Goal: Register for event/course: Sign up to attend an event or enroll in a course

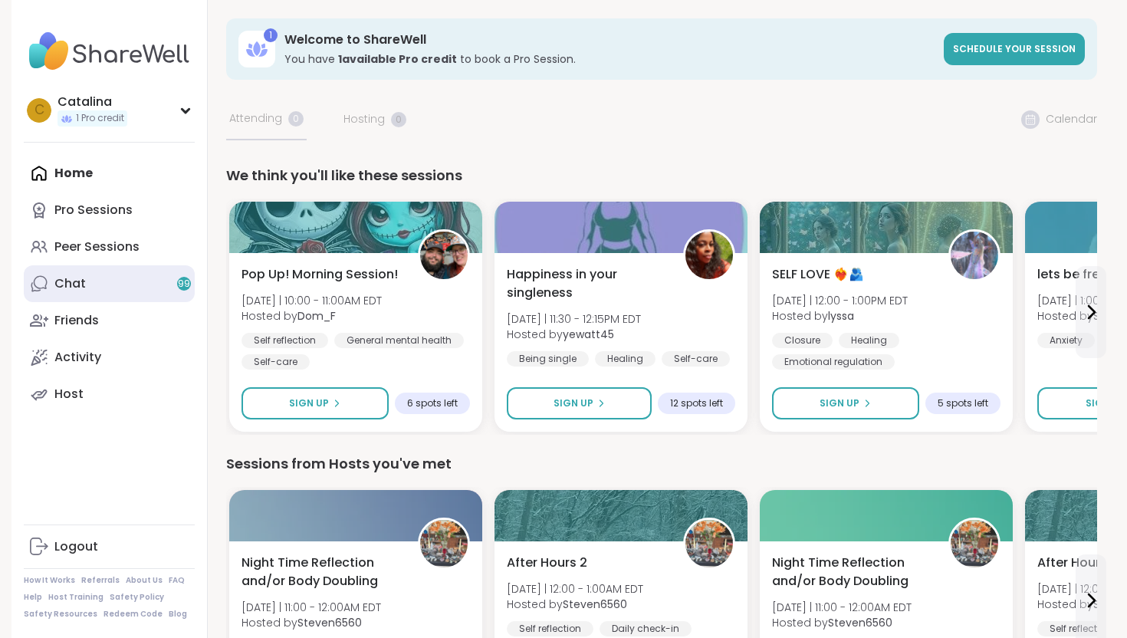
click at [149, 280] on link "Chat 99" at bounding box center [109, 283] width 171 height 37
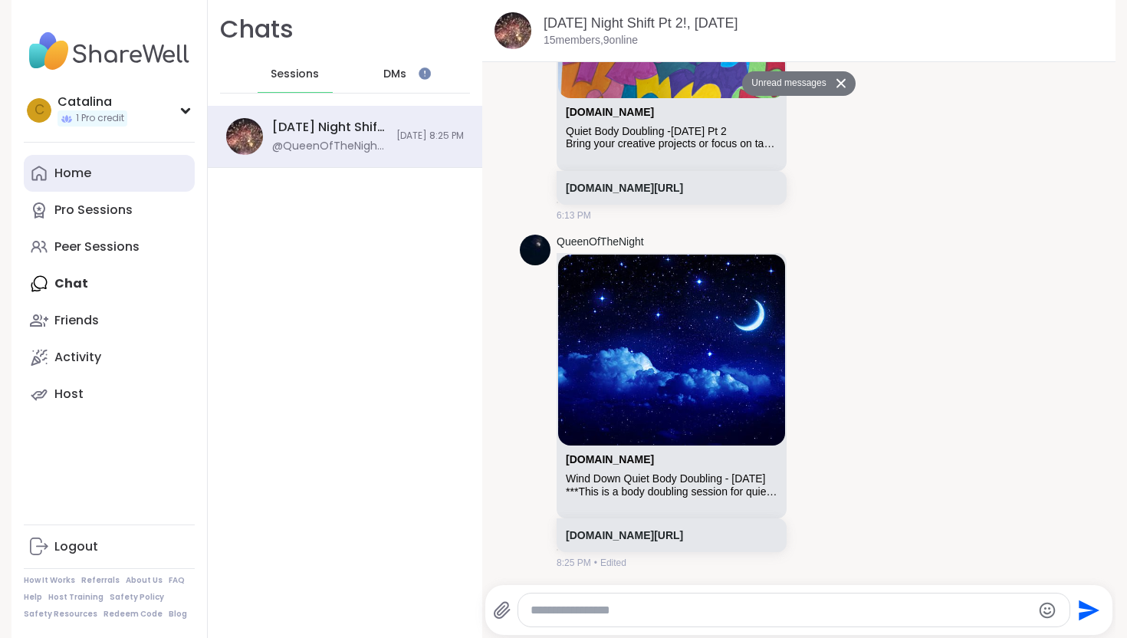
click at [72, 173] on div "Home" at bounding box center [72, 173] width 37 height 17
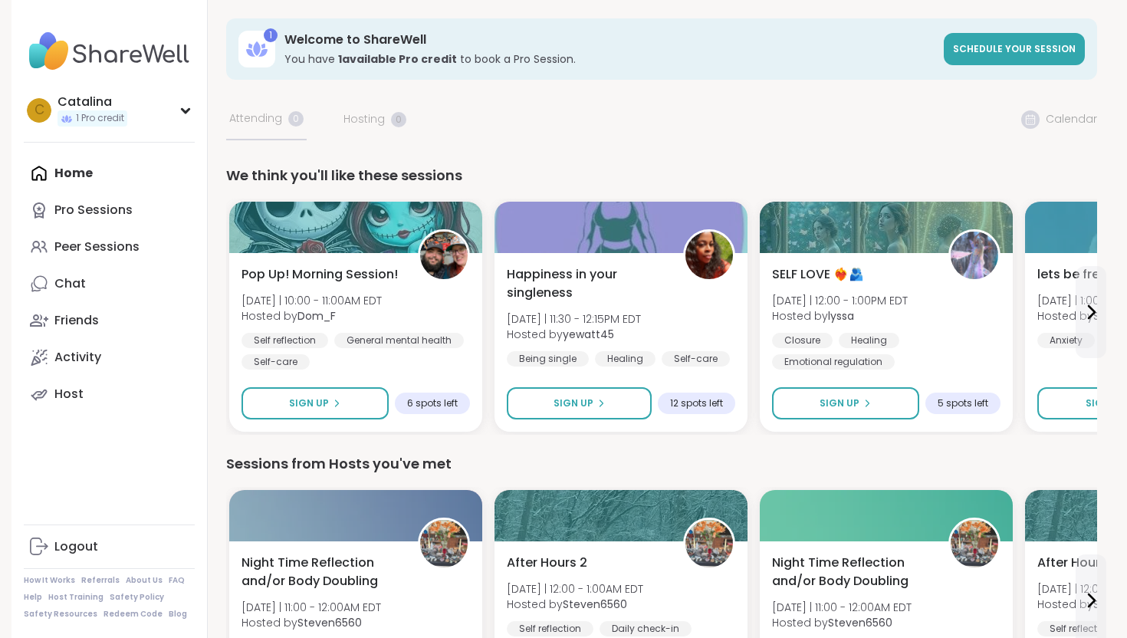
click at [393, 58] on b "1 available Pro credit" at bounding box center [397, 58] width 119 height 15
click at [982, 52] on span "Schedule your session" at bounding box center [1014, 48] width 123 height 13
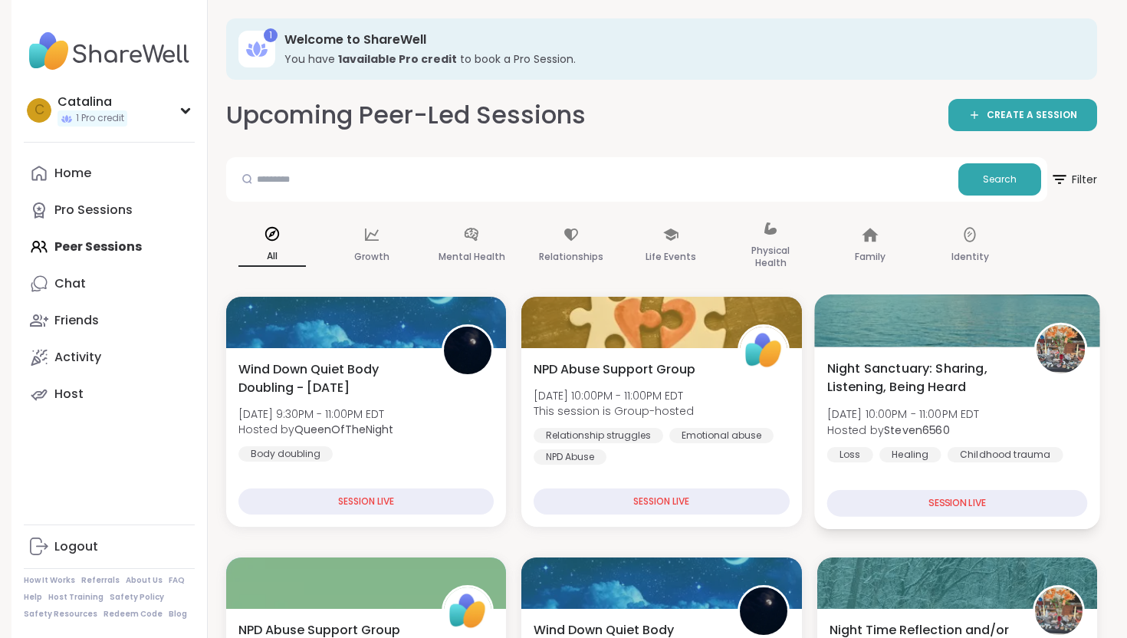
click at [873, 365] on span "Night Sanctuary: Sharing, Listening, Being Heard" at bounding box center [922, 378] width 190 height 38
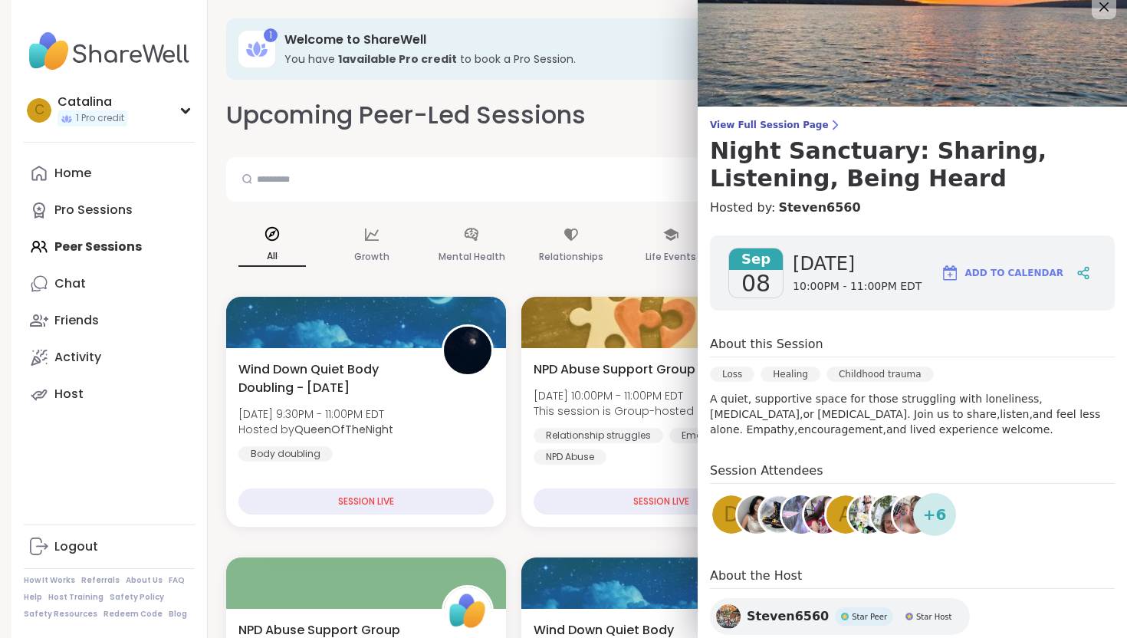
scroll to position [17, 0]
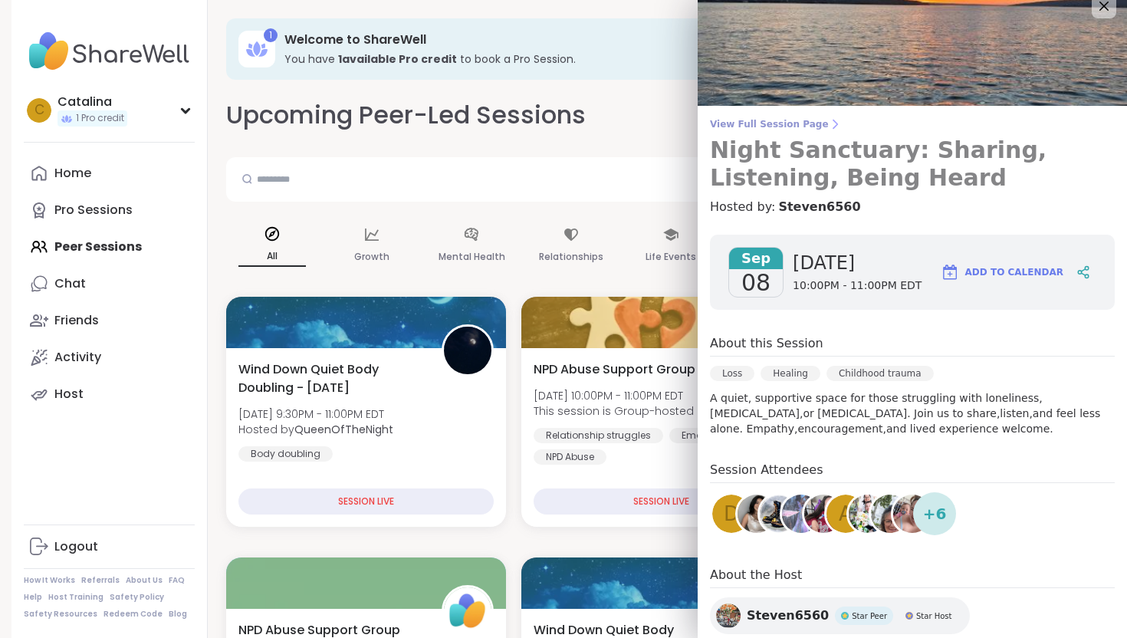
click at [760, 123] on span "View Full Session Page" at bounding box center [912, 124] width 405 height 12
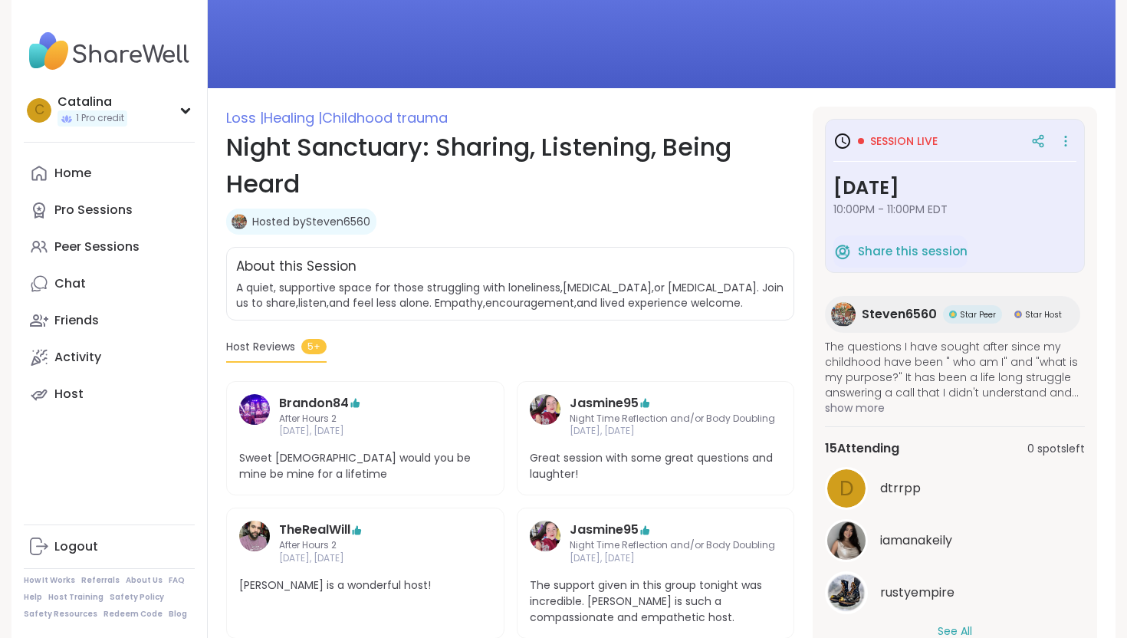
scroll to position [107, 0]
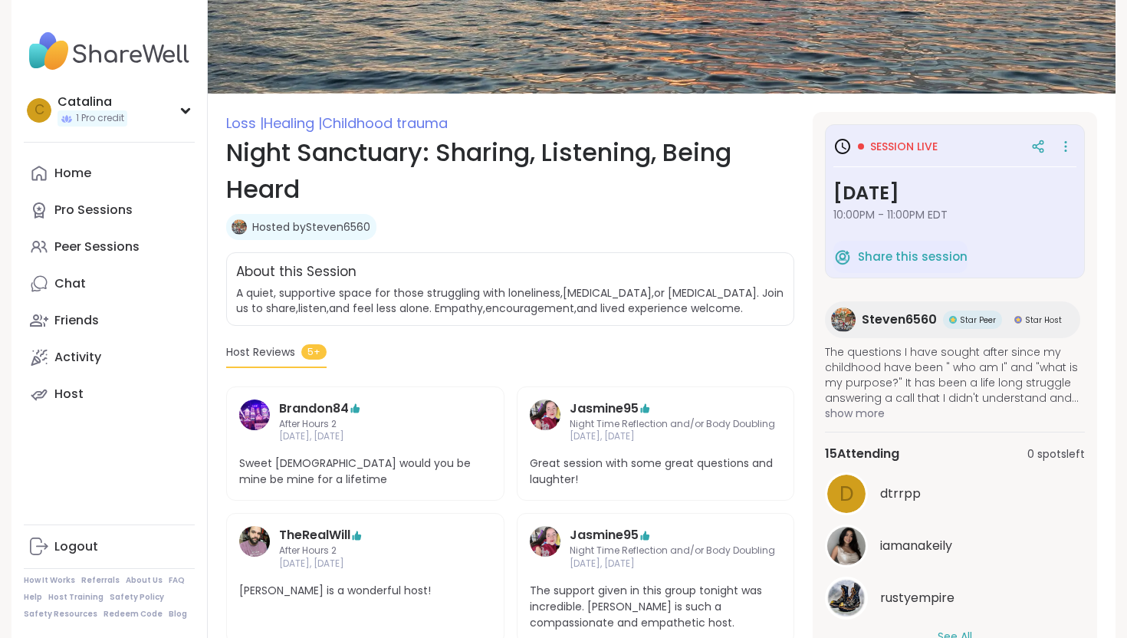
click at [882, 221] on span "10:00PM - 11:00PM EDT" at bounding box center [954, 214] width 243 height 15
click at [897, 197] on h3 "Monday, Sep 08" at bounding box center [954, 193] width 243 height 28
click at [912, 157] on div "Session live" at bounding box center [954, 147] width 243 height 28
click at [912, 151] on span "Session live" at bounding box center [903, 146] width 67 height 15
click at [1065, 142] on icon at bounding box center [1066, 143] width 2 height 2
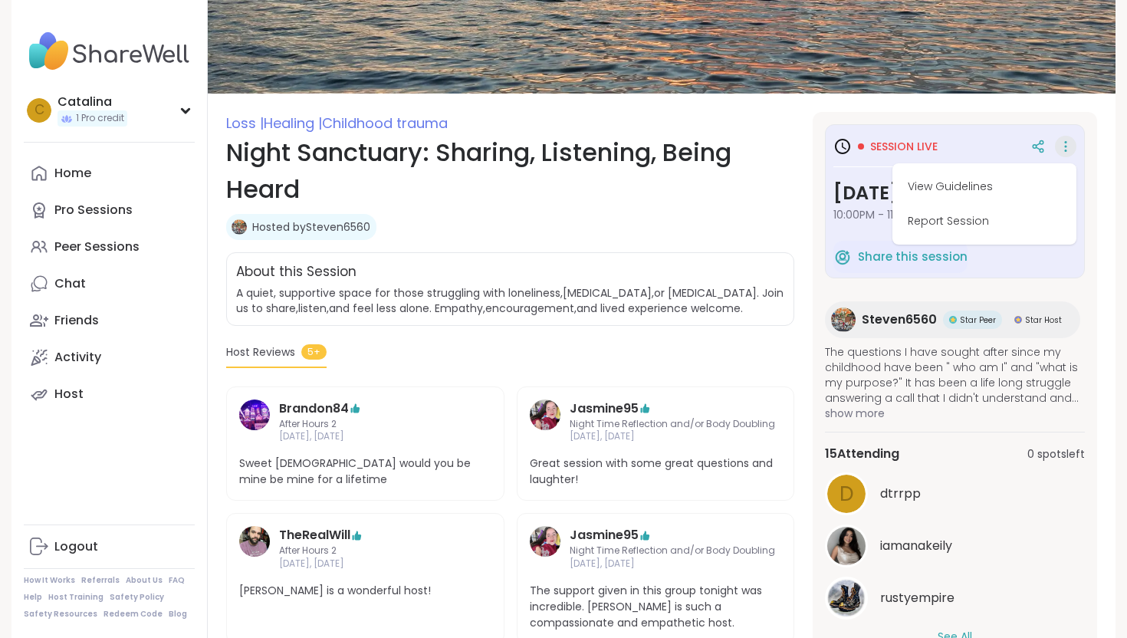
click at [1065, 142] on icon at bounding box center [1066, 143] width 2 height 2
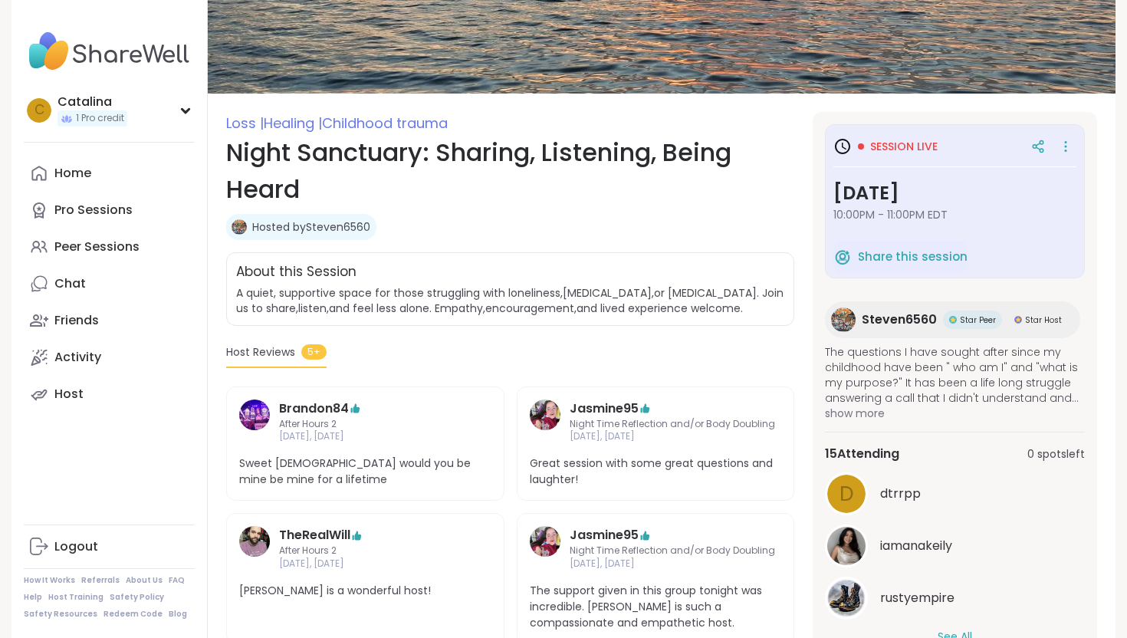
drag, startPoint x: 823, startPoint y: 150, endPoint x: 840, endPoint y: 148, distance: 16.9
click at [840, 148] on div "Session live Monday, Sep 08 10:00PM - 11:00PM EDT Share this session Steven6560…" at bounding box center [955, 390] width 284 height 557
click at [840, 148] on icon at bounding box center [842, 146] width 18 height 18
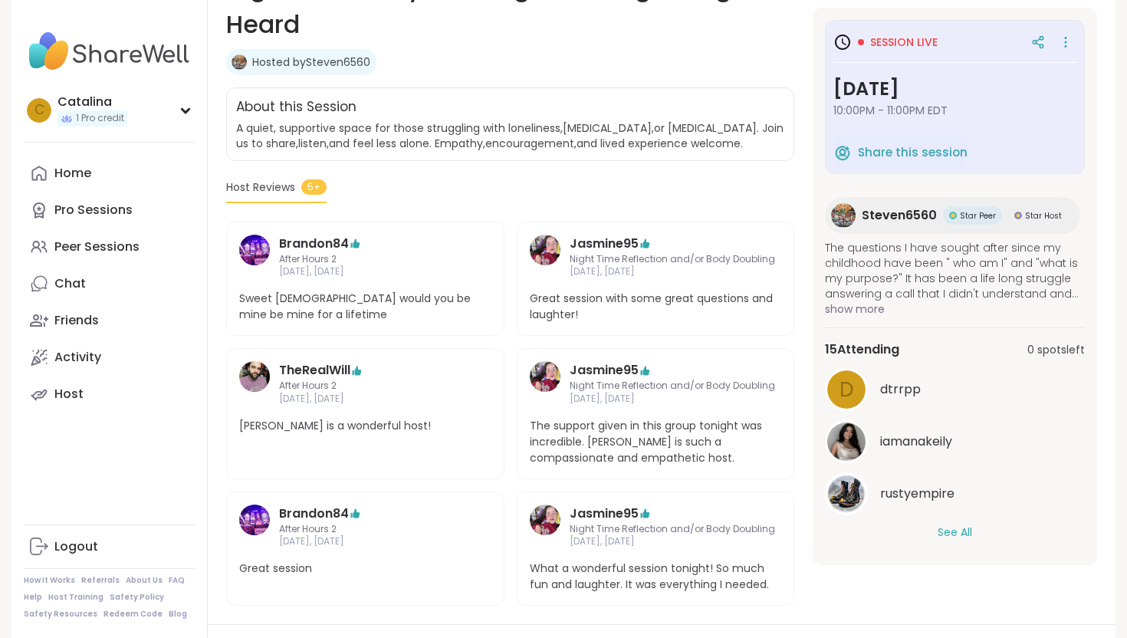
scroll to position [278, 0]
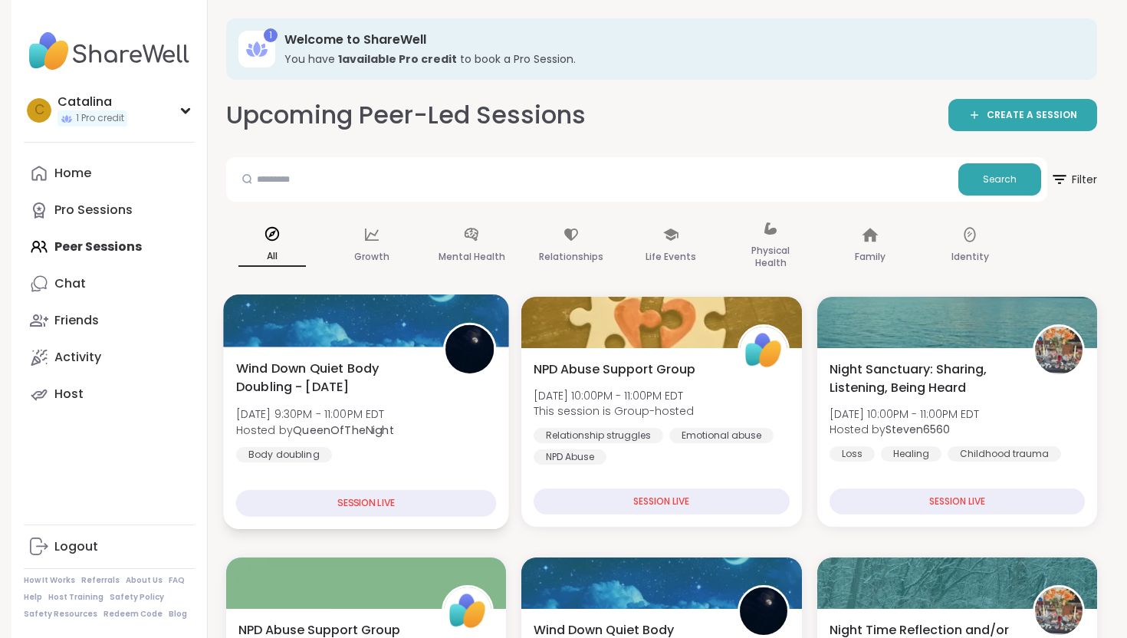
click at [317, 393] on span "Wind Down Quiet Body Doubling - Monday" at bounding box center [331, 378] width 190 height 38
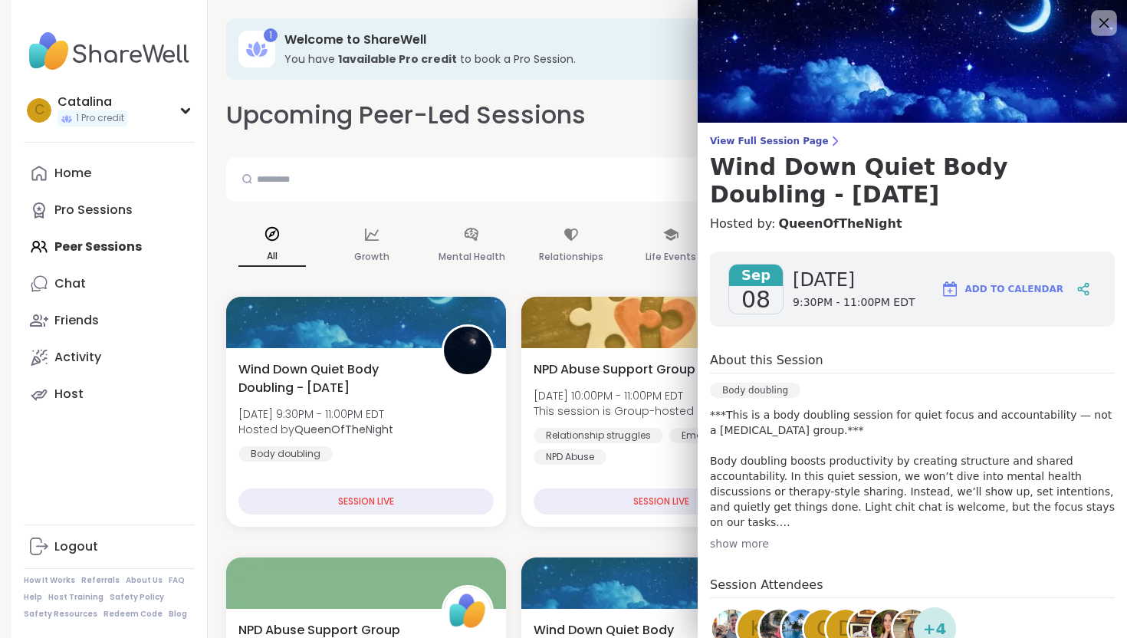
click at [1103, 24] on icon at bounding box center [1104, 23] width 10 height 10
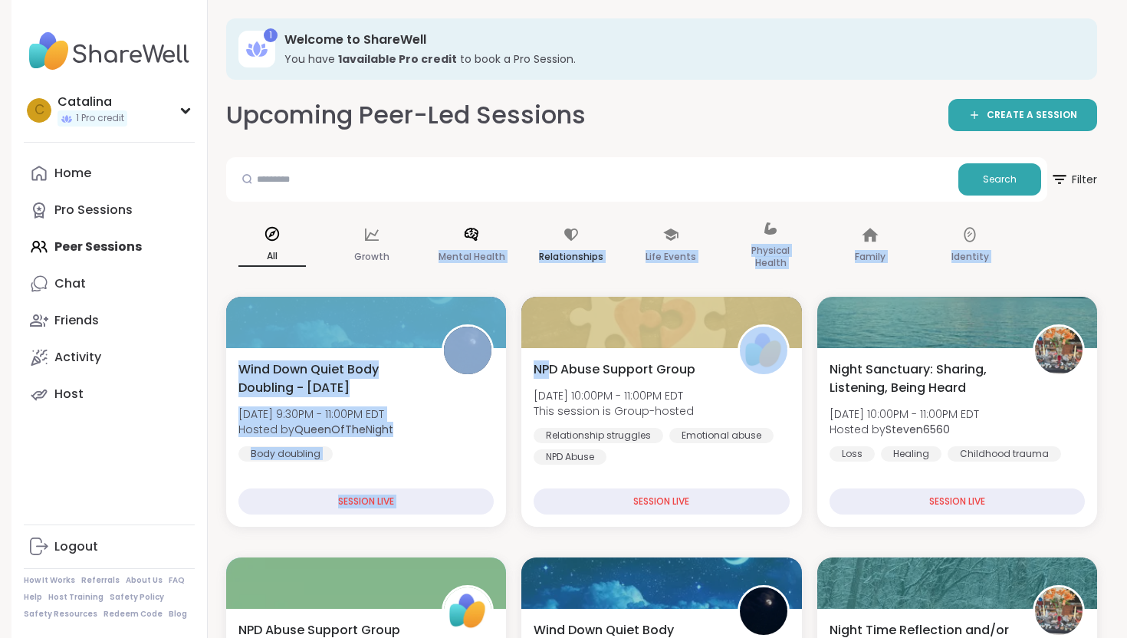
drag, startPoint x: 550, startPoint y: 376, endPoint x: 539, endPoint y: 217, distance: 159.1
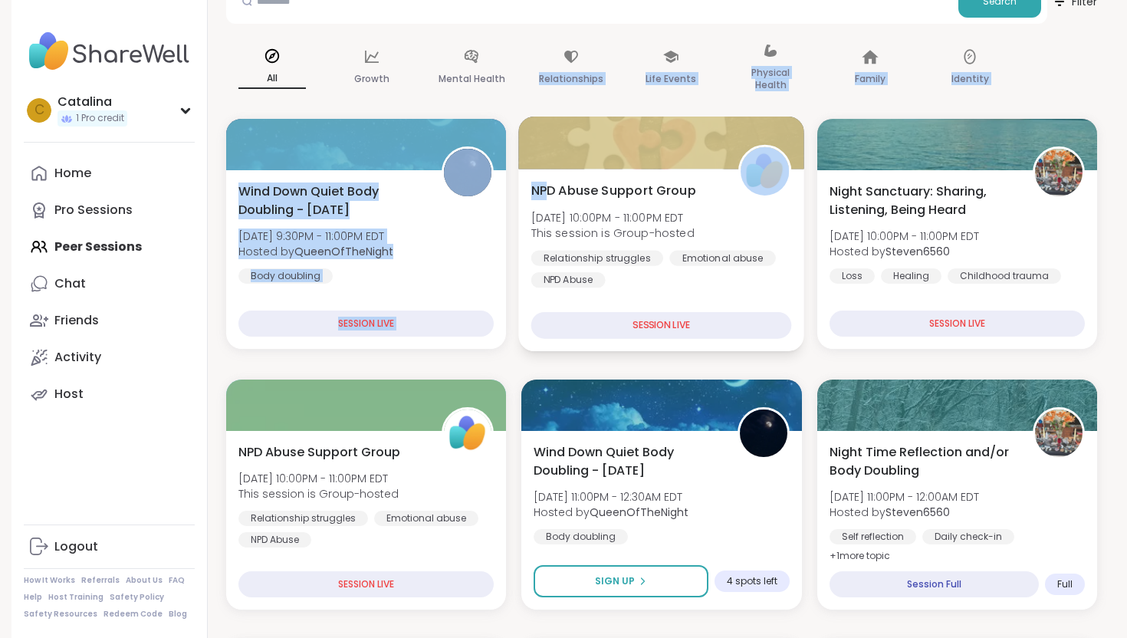
scroll to position [200, 0]
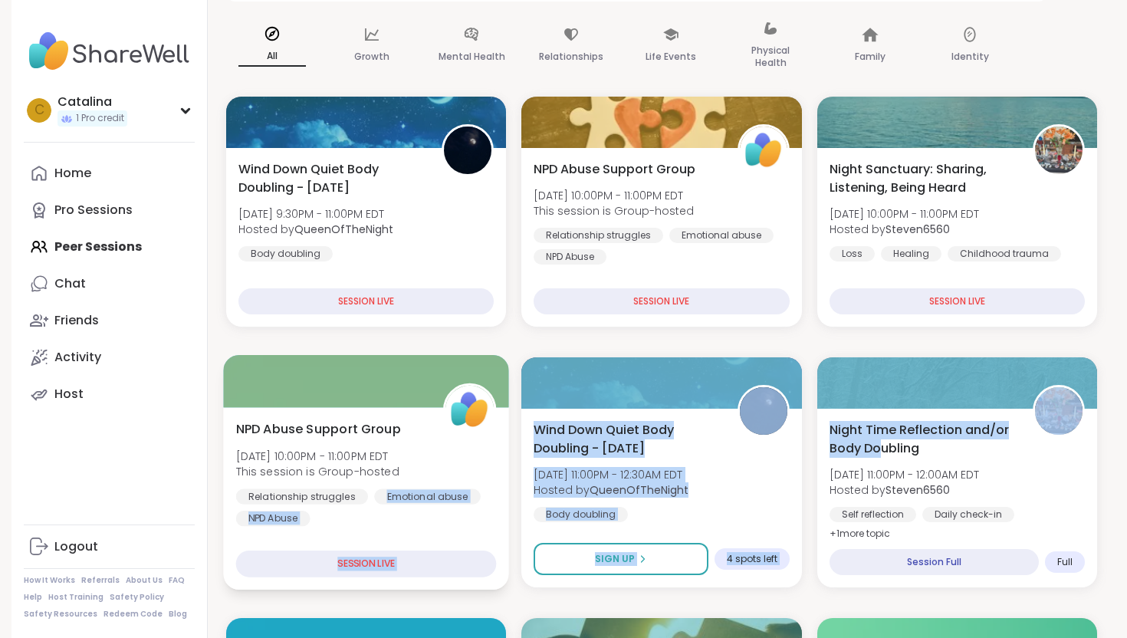
drag, startPoint x: 876, startPoint y: 445, endPoint x: 465, endPoint y: 462, distance: 412.0
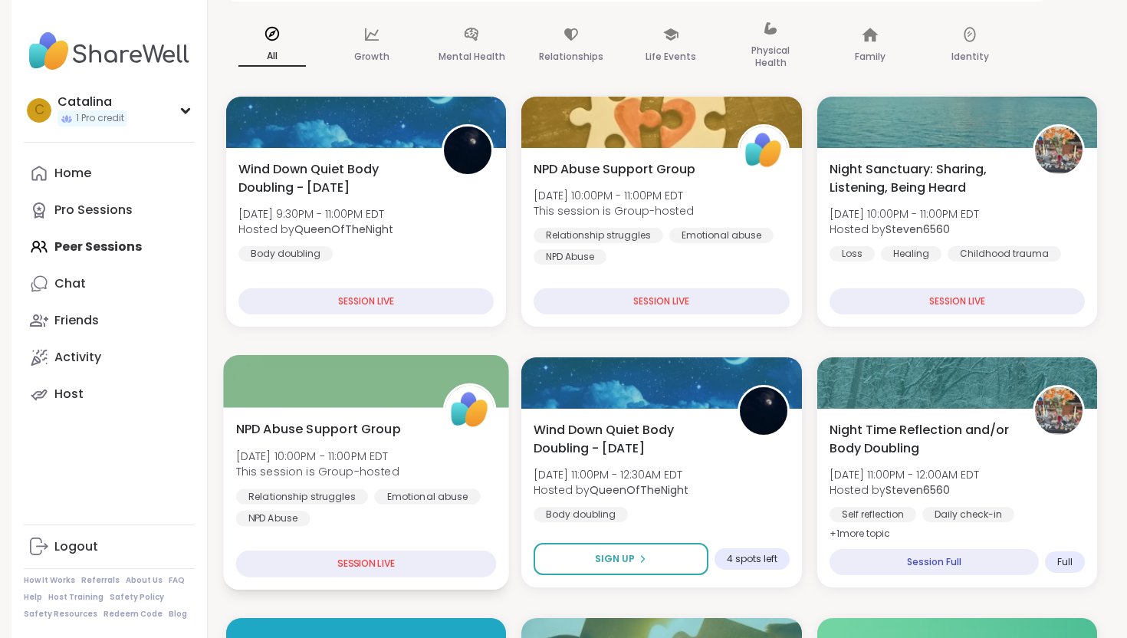
click at [294, 420] on span "NPD Abuse Support Group" at bounding box center [318, 428] width 165 height 18
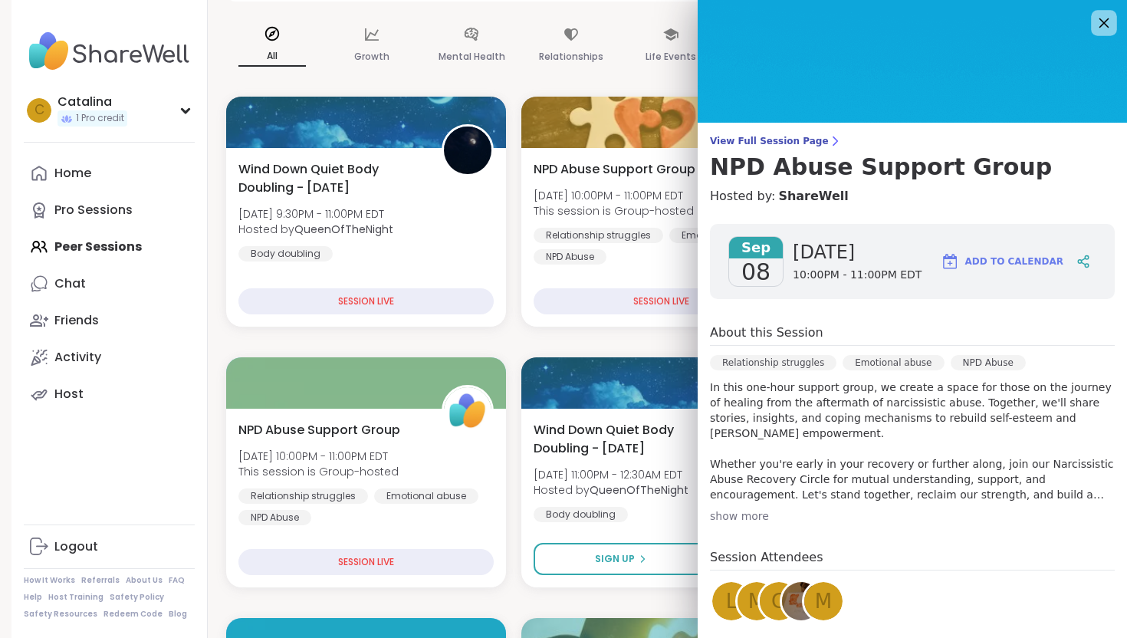
click at [1114, 28] on div at bounding box center [1104, 23] width 26 height 26
click at [1099, 21] on icon at bounding box center [1103, 22] width 19 height 19
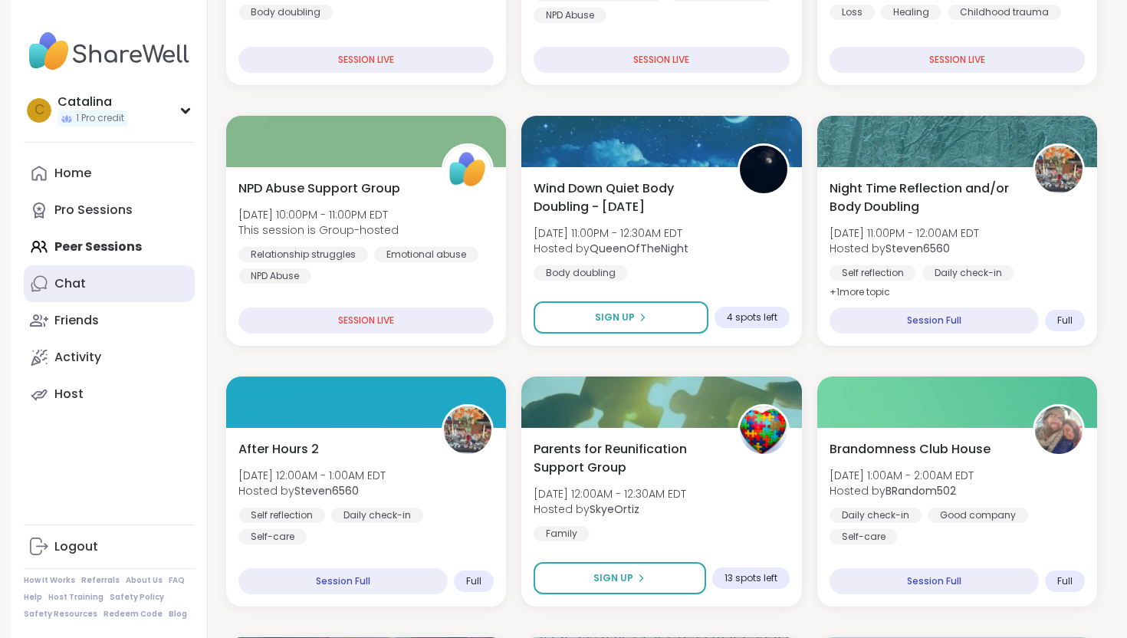
scroll to position [441, 0]
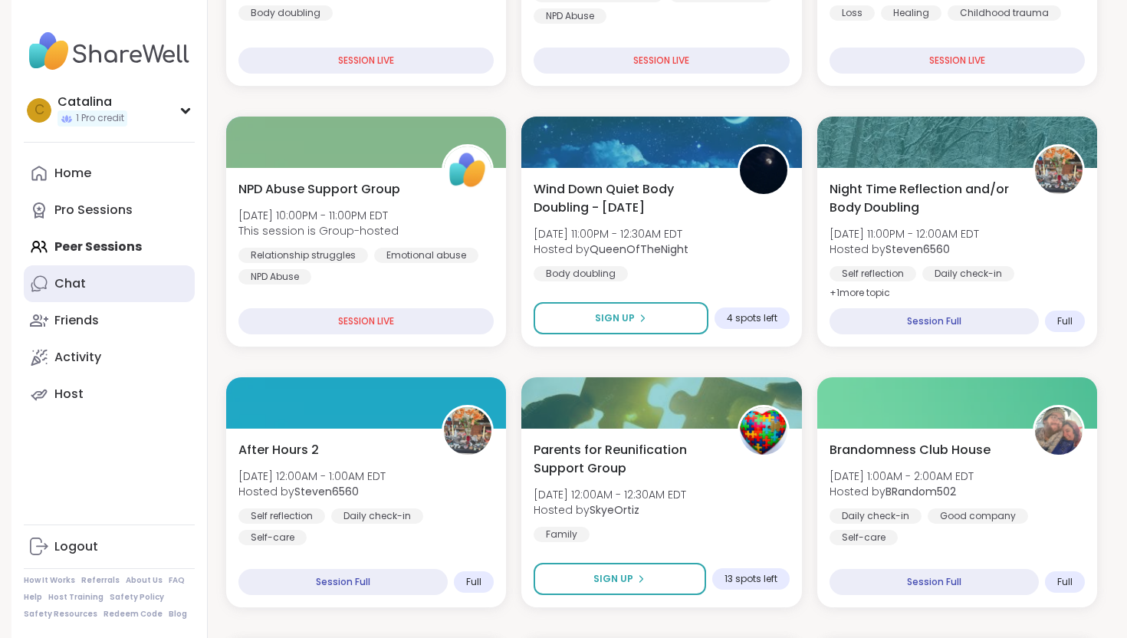
click at [63, 290] on div "Chat" at bounding box center [69, 283] width 31 height 17
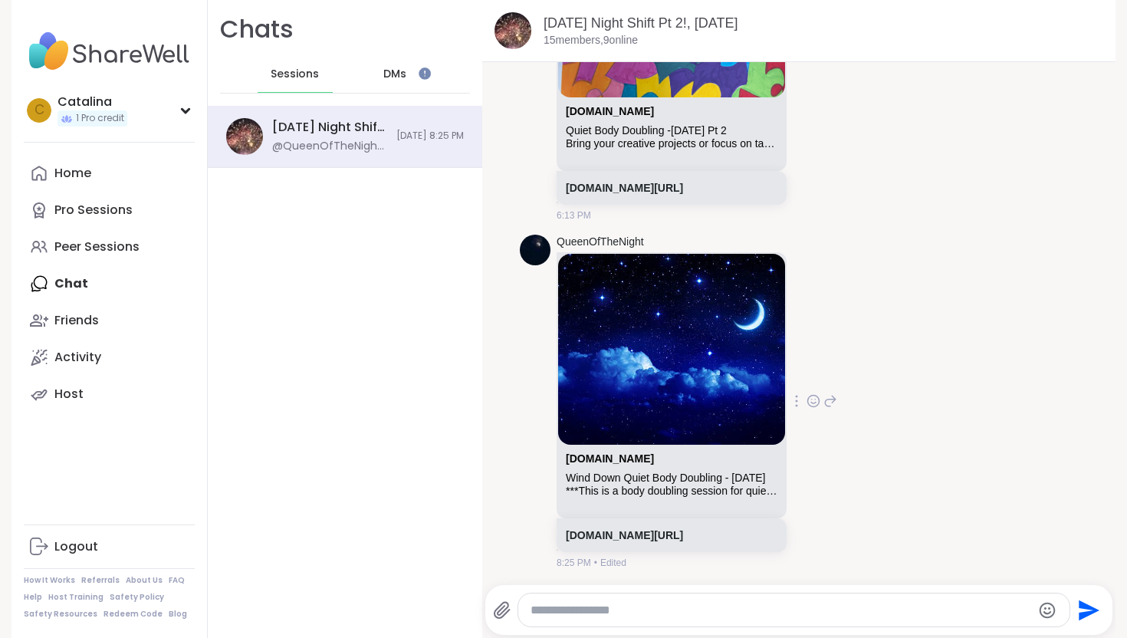
click at [655, 485] on div "***This is a body doubling session for quiet focus and accountability — not a p…" at bounding box center [672, 491] width 212 height 13
click at [634, 472] on div "Wind Down Quiet Body Doubling - Sunday" at bounding box center [672, 478] width 212 height 13
click at [607, 452] on link "sharewellnow.com" at bounding box center [610, 458] width 88 height 12
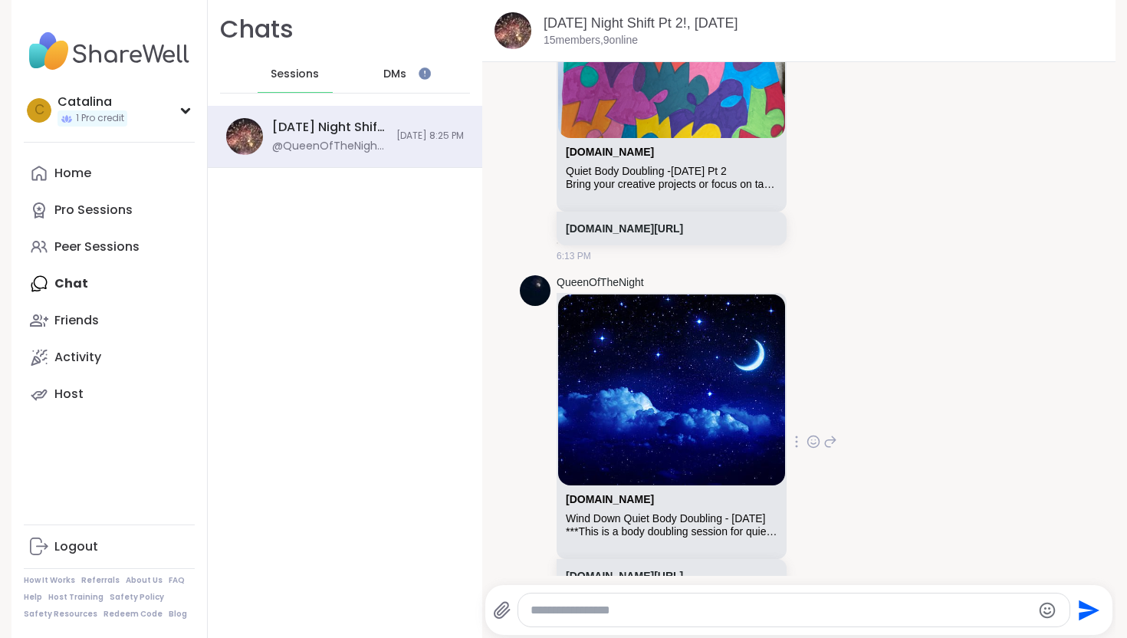
scroll to position [15420, 0]
click at [594, 159] on link "sharewellnow.com" at bounding box center [610, 152] width 88 height 12
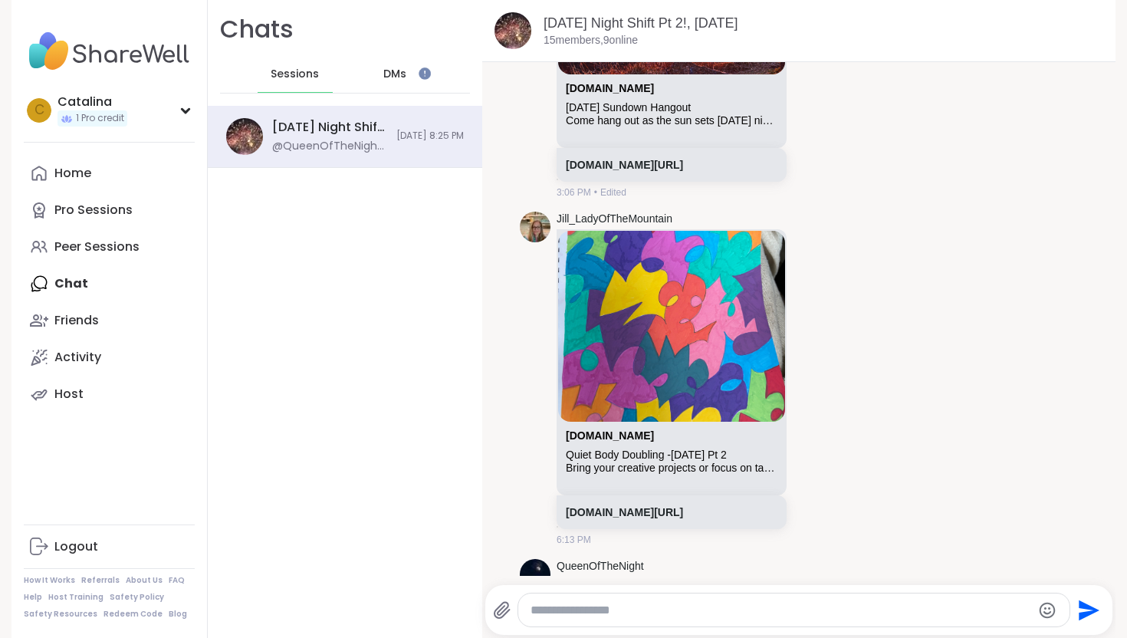
scroll to position [15133, 0]
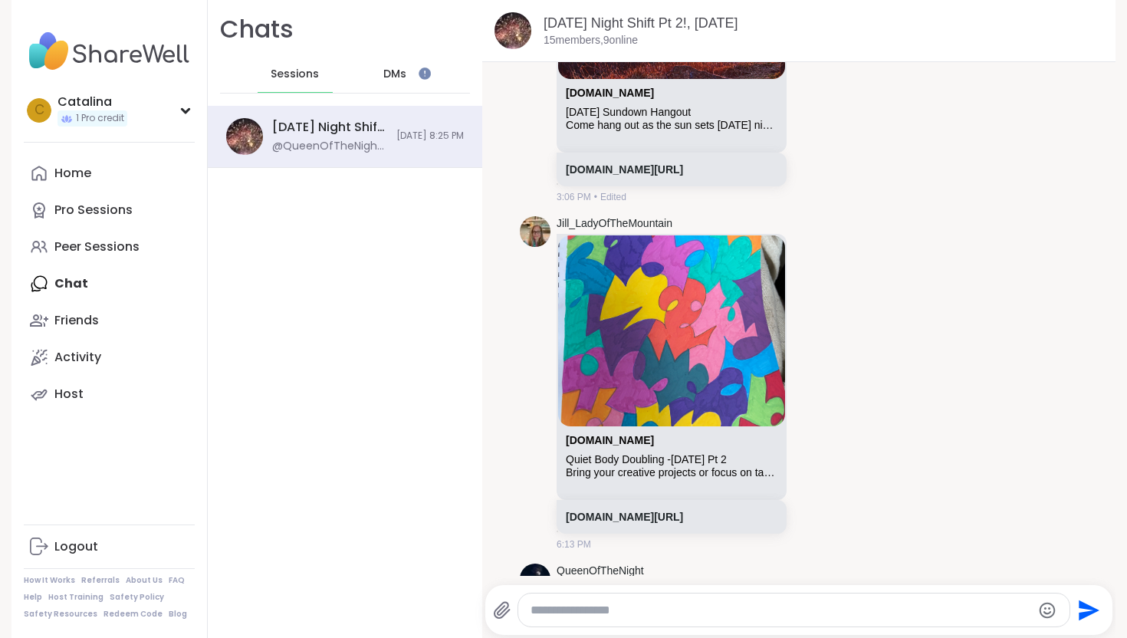
click at [610, 106] on div "sharewellnow.com" at bounding box center [672, 96] width 212 height 19
click at [604, 117] on div "sharewellnow.com Sunday Sundown Hangout Come hang out as the sun sets on Sunday…" at bounding box center [671, 109] width 227 height 60
click at [604, 99] on link "sharewellnow.com" at bounding box center [610, 93] width 88 height 12
click at [64, 163] on link "Home" at bounding box center [109, 173] width 171 height 37
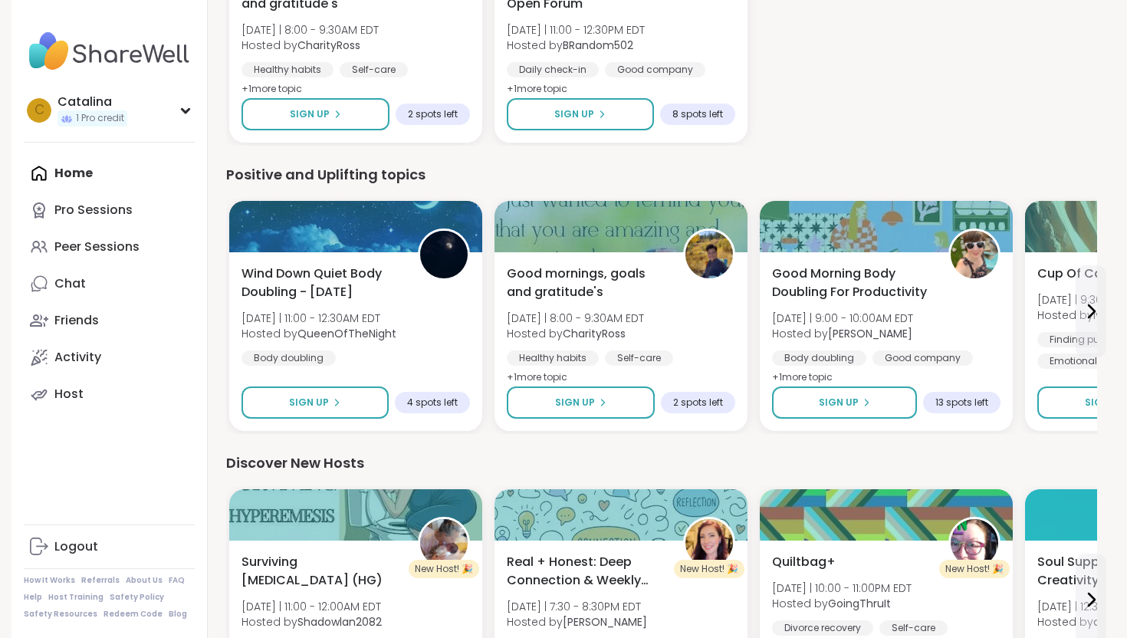
scroll to position [1158, 0]
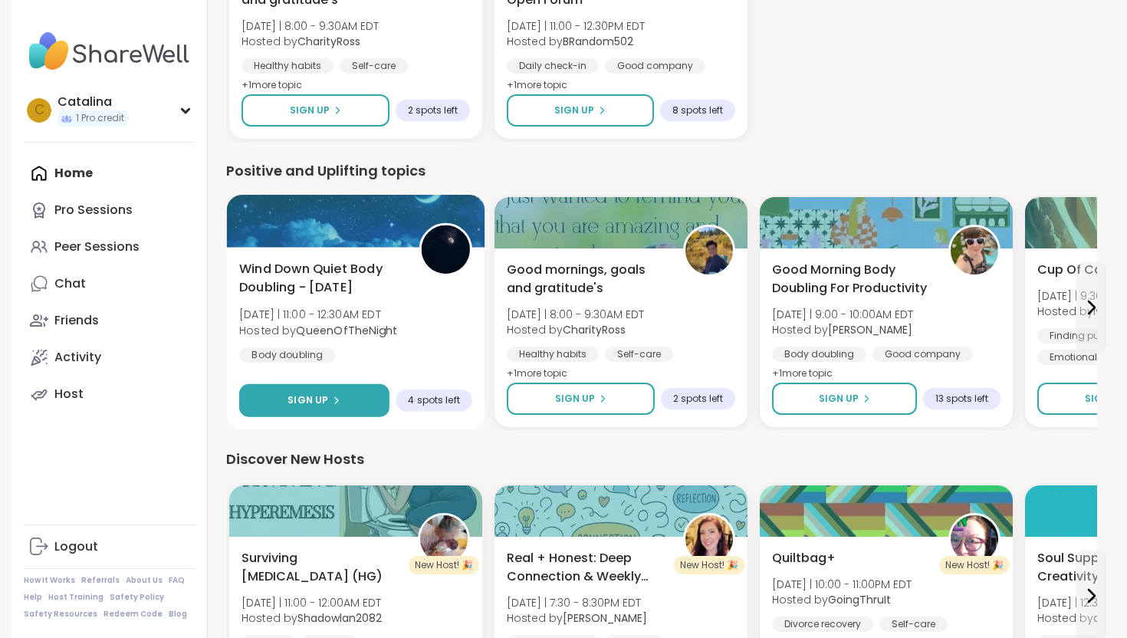
click at [311, 393] on button "Sign Up" at bounding box center [314, 400] width 150 height 33
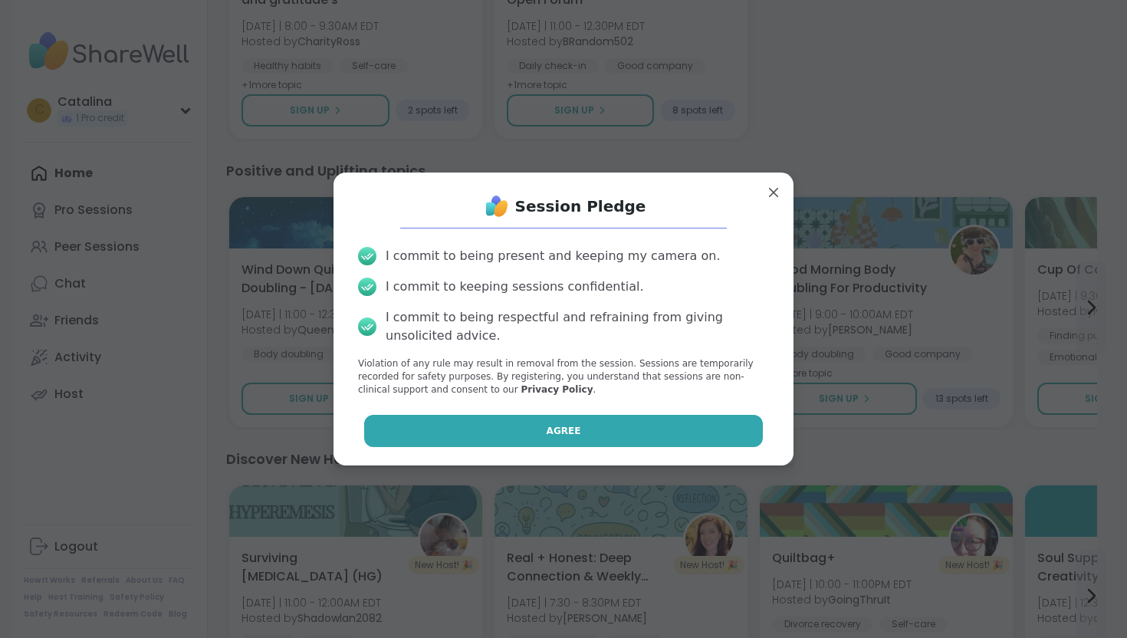
click at [449, 436] on button "Agree" at bounding box center [563, 431] width 399 height 32
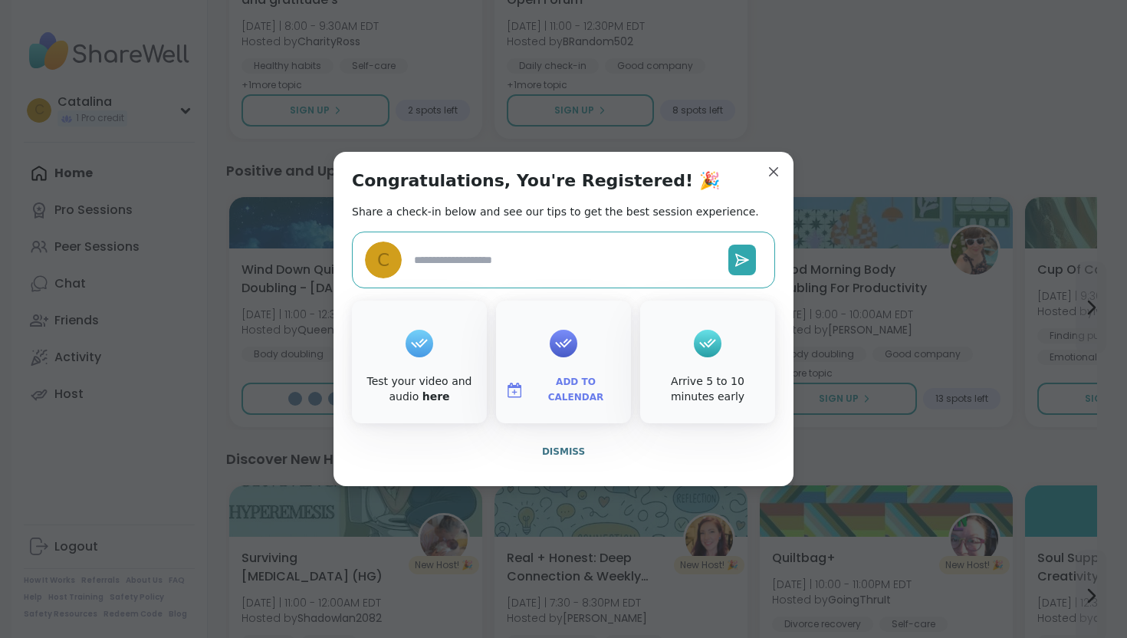
type textarea "*"
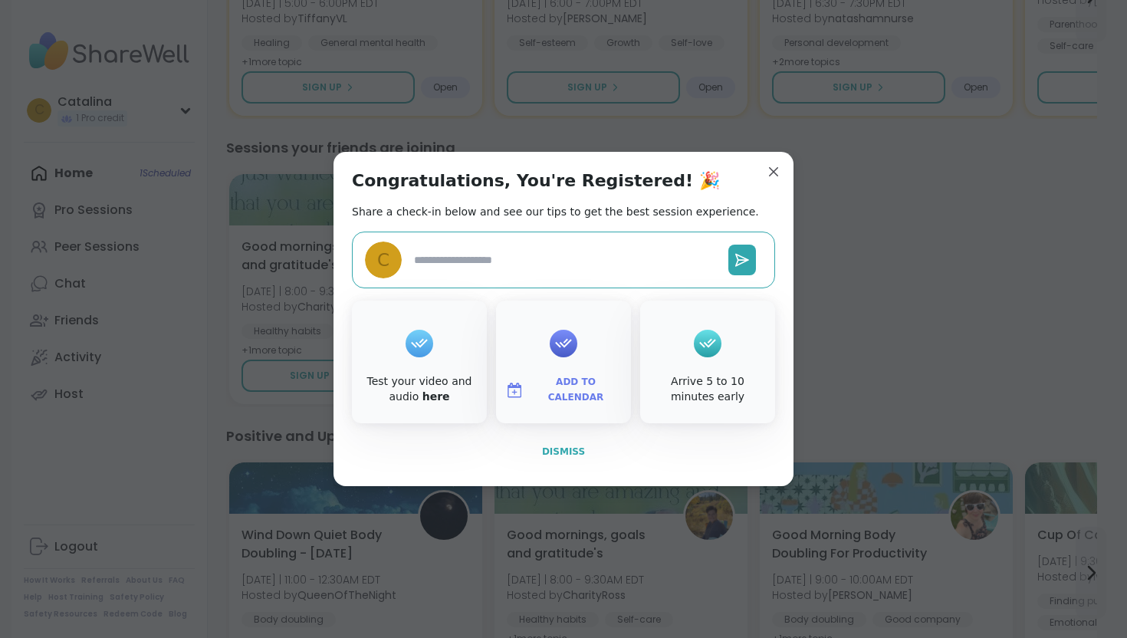
click at [563, 453] on span "Dismiss" at bounding box center [563, 451] width 43 height 11
